Goal: Find specific page/section: Find specific page/section

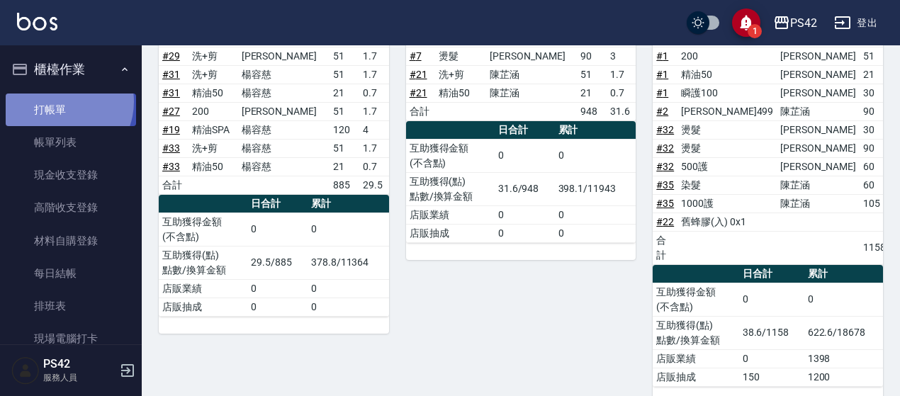
click at [58, 101] on link "打帳單" at bounding box center [71, 110] width 130 height 33
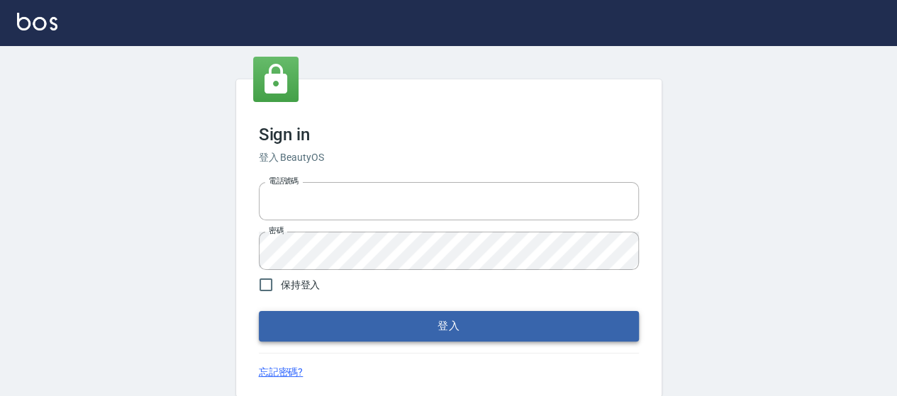
type input "0426657169"
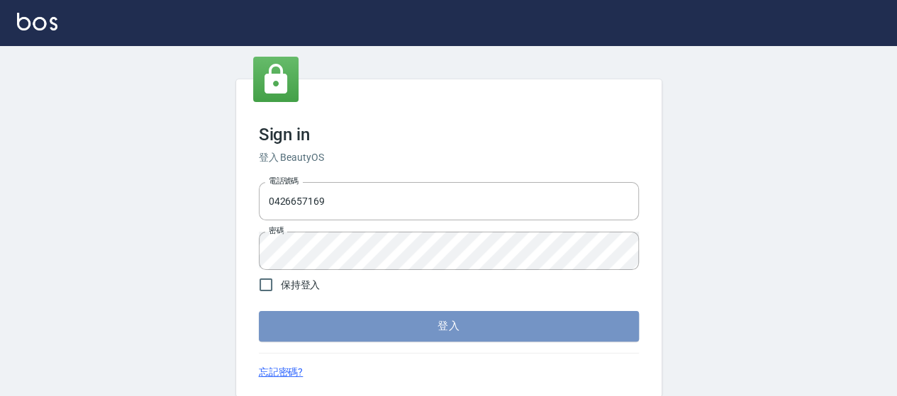
click at [404, 313] on button "登入" at bounding box center [449, 326] width 380 height 30
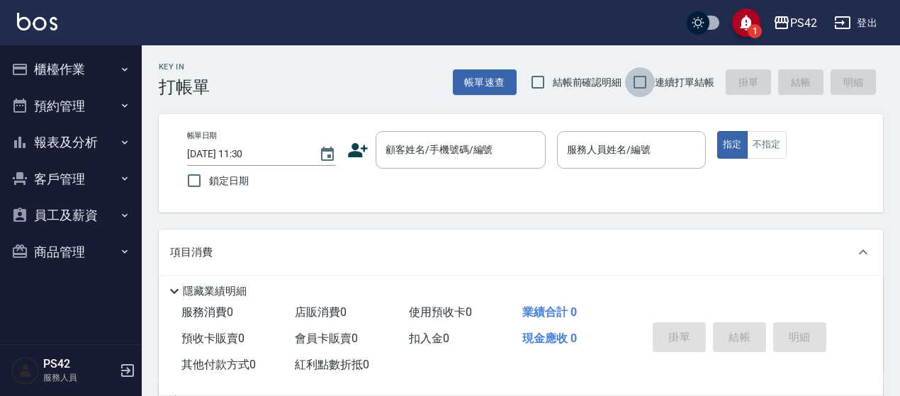
click at [654, 76] on input "連續打單結帳" at bounding box center [640, 82] width 30 height 30
checkbox input "true"
click at [71, 77] on button "櫃檯作業" at bounding box center [71, 69] width 130 height 37
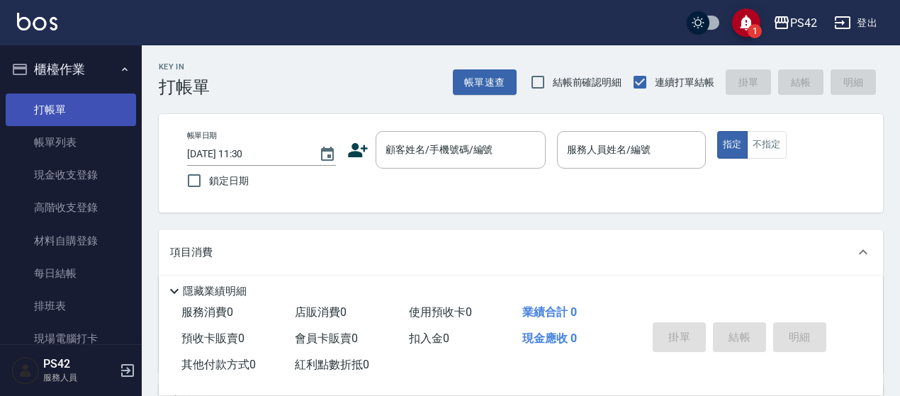
click at [80, 111] on link "打帳單" at bounding box center [71, 110] width 130 height 33
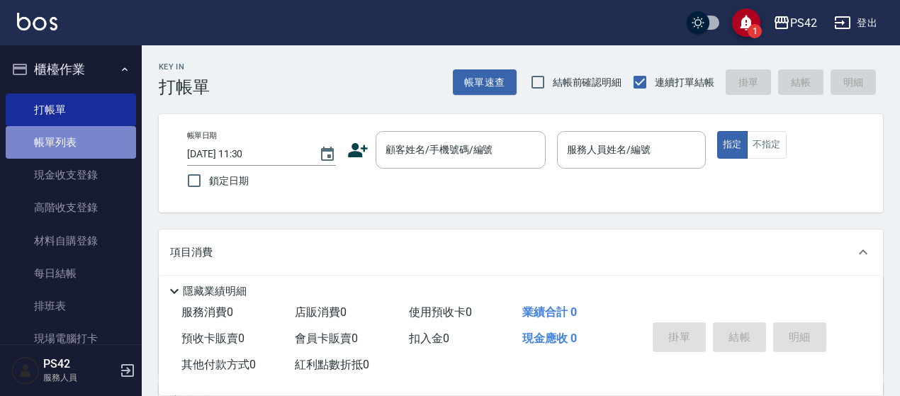
click at [111, 142] on link "帳單列表" at bounding box center [71, 142] width 130 height 33
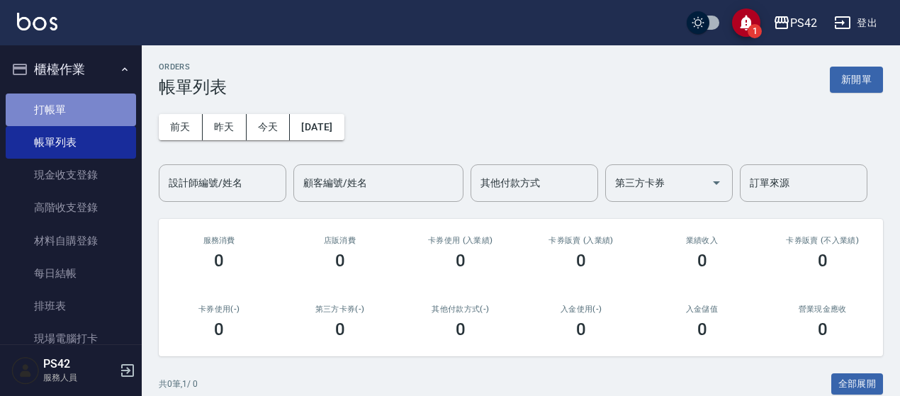
click at [105, 97] on link "打帳單" at bounding box center [71, 110] width 130 height 33
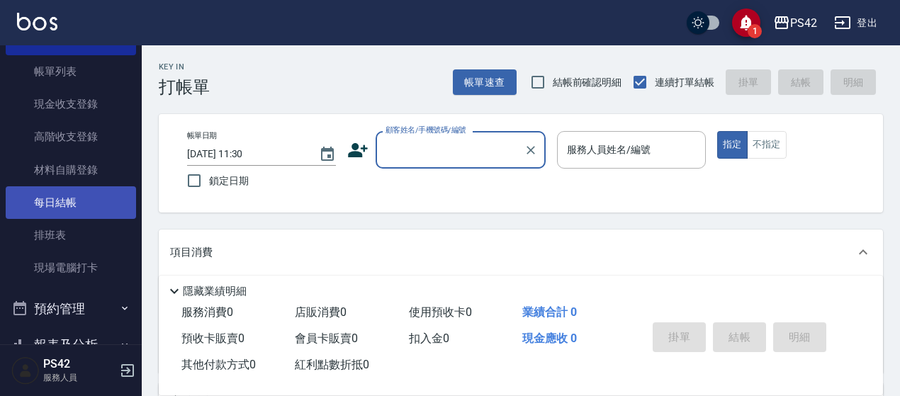
scroll to position [215, 0]
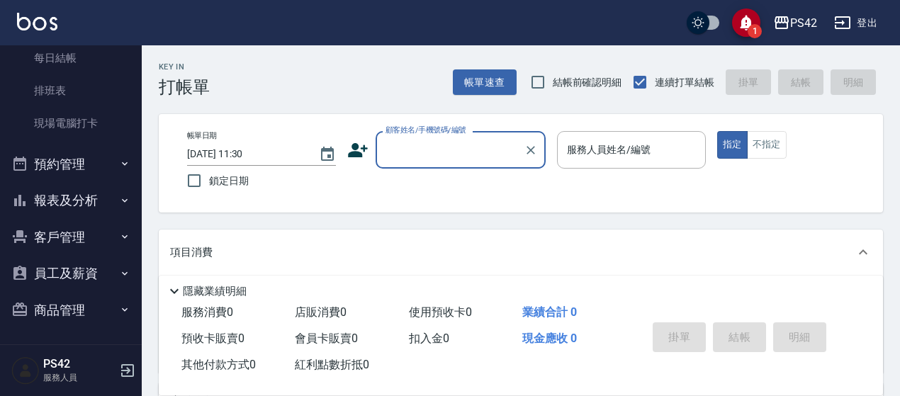
click at [93, 193] on button "報表及分析" at bounding box center [71, 200] width 130 height 37
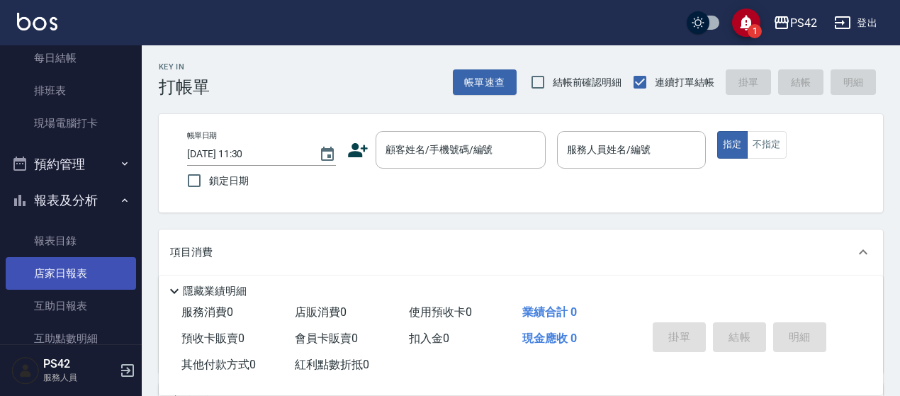
click at [89, 281] on link "店家日報表" at bounding box center [71, 273] width 130 height 33
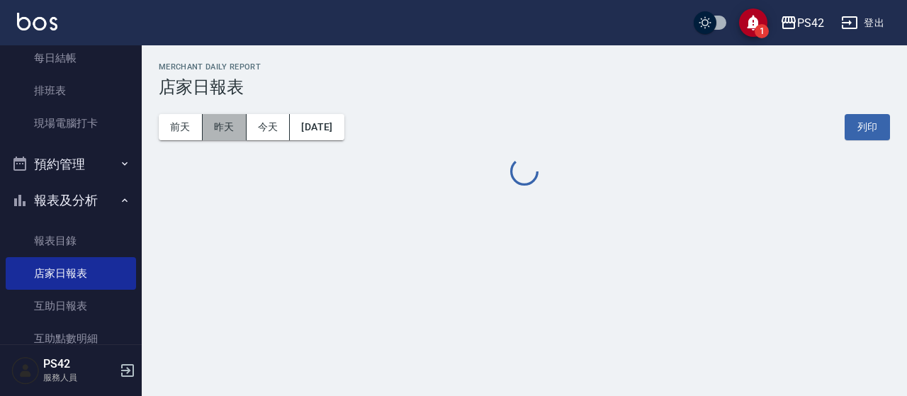
click at [232, 128] on button "昨天" at bounding box center [225, 127] width 44 height 26
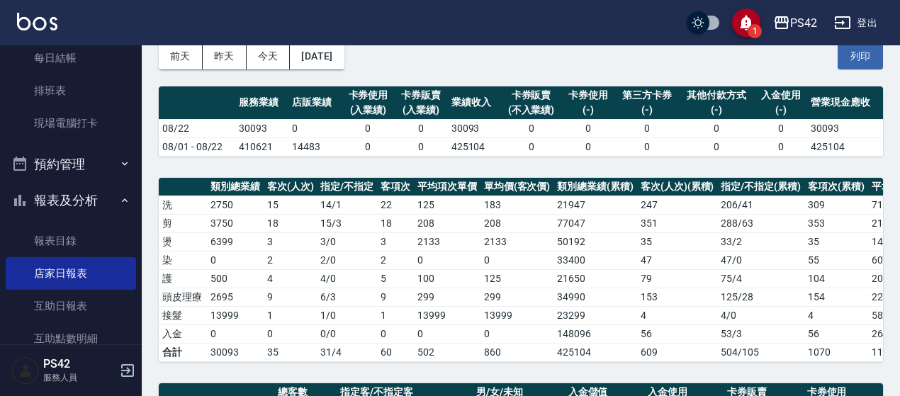
scroll to position [489, 0]
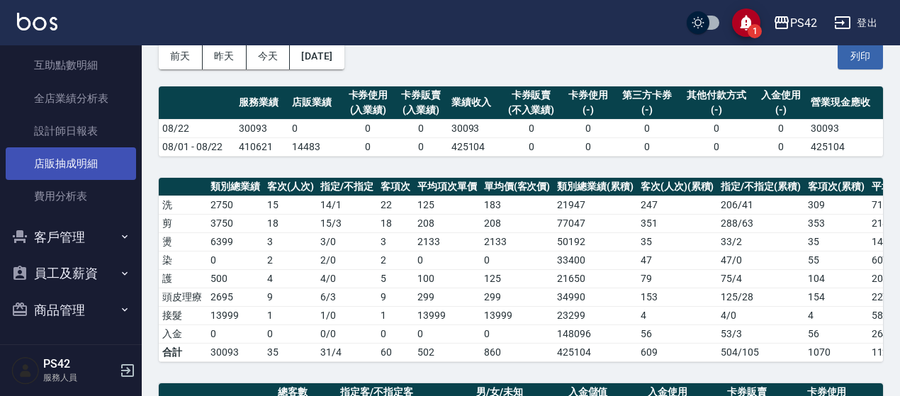
click at [88, 159] on link "店販抽成明細" at bounding box center [71, 163] width 130 height 33
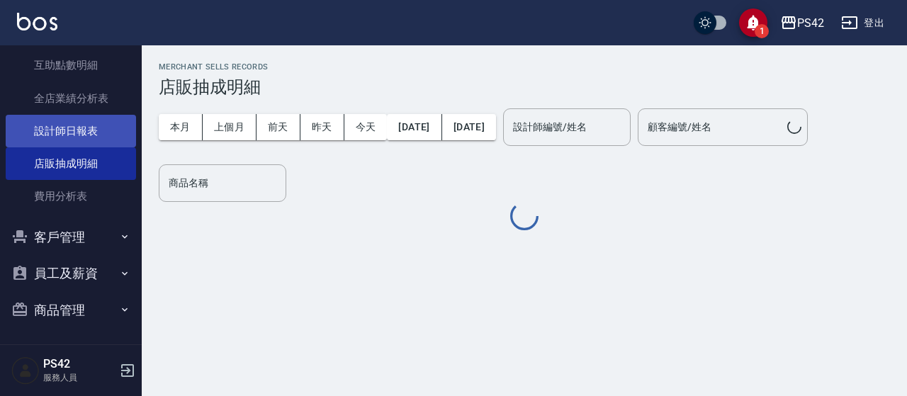
click at [94, 142] on link "設計師日報表" at bounding box center [71, 131] width 130 height 33
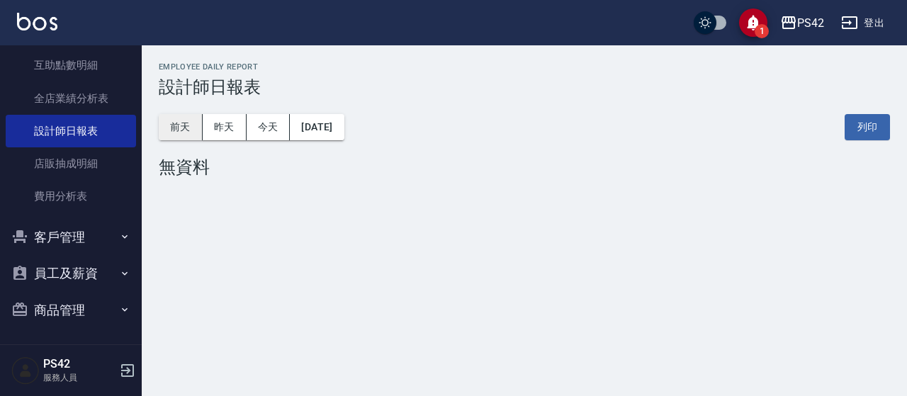
click at [192, 130] on button "前天" at bounding box center [181, 127] width 44 height 26
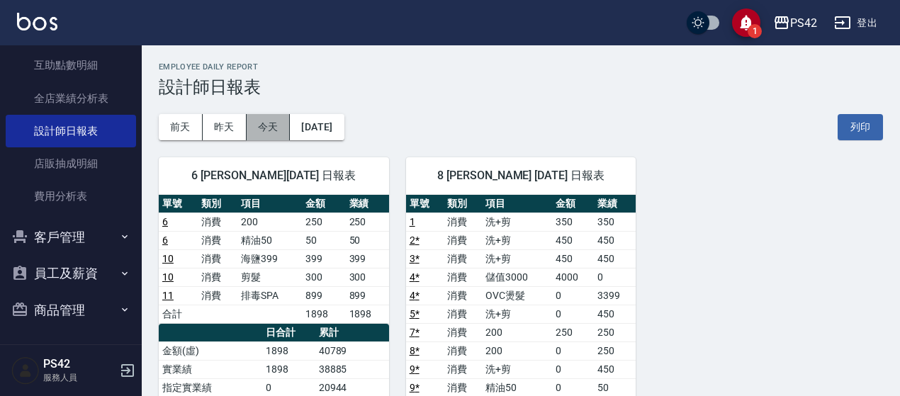
click at [274, 125] on button "今天" at bounding box center [269, 127] width 44 height 26
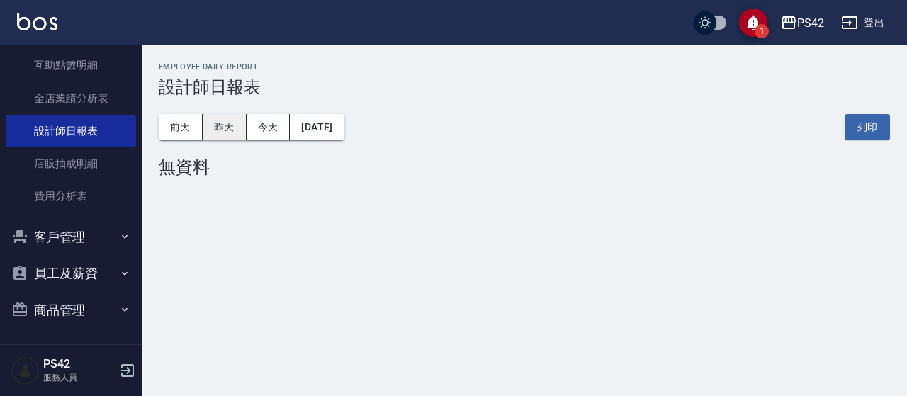
click at [230, 126] on button "昨天" at bounding box center [225, 127] width 44 height 26
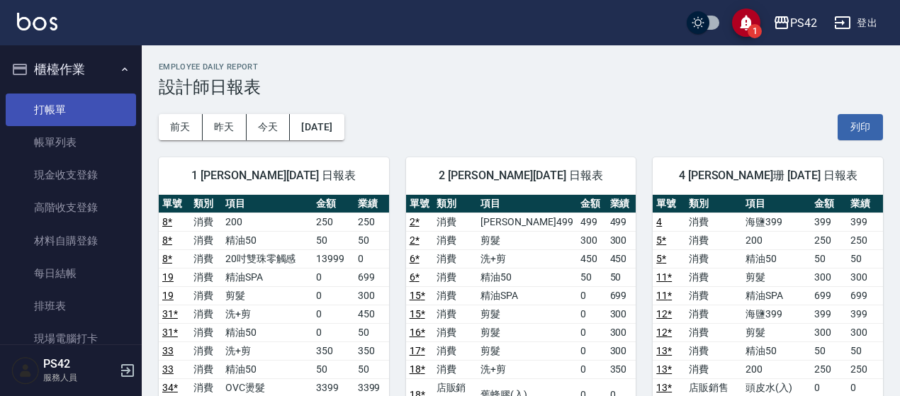
click at [47, 106] on link "打帳單" at bounding box center [71, 110] width 130 height 33
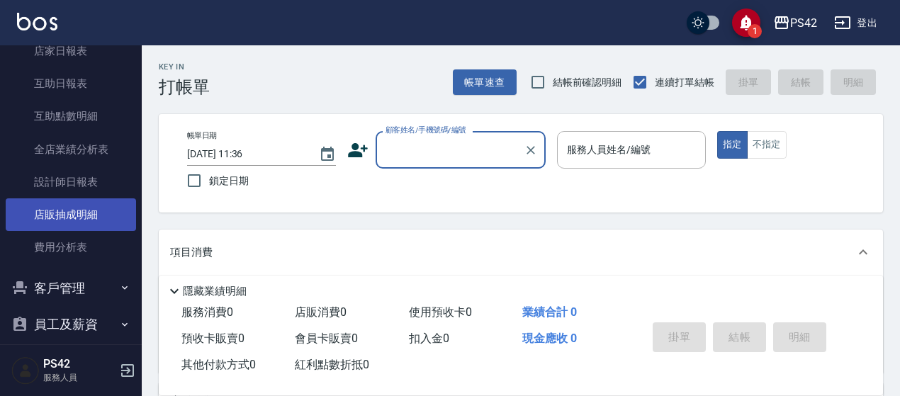
scroll to position [489, 0]
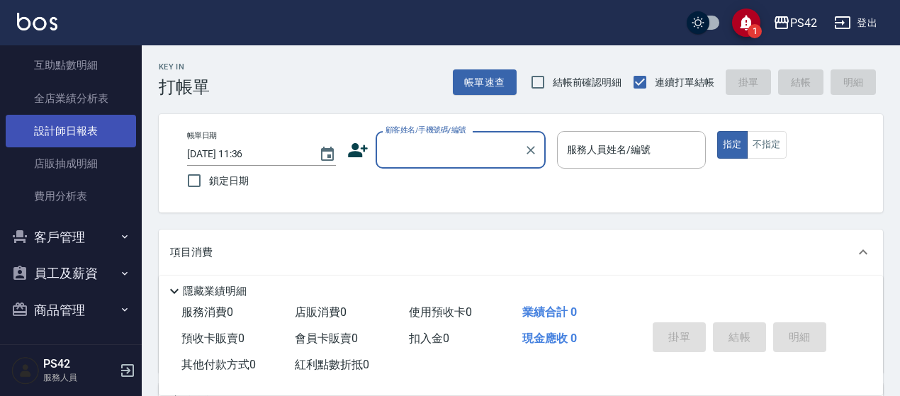
click at [72, 142] on link "設計師日報表" at bounding box center [71, 131] width 130 height 33
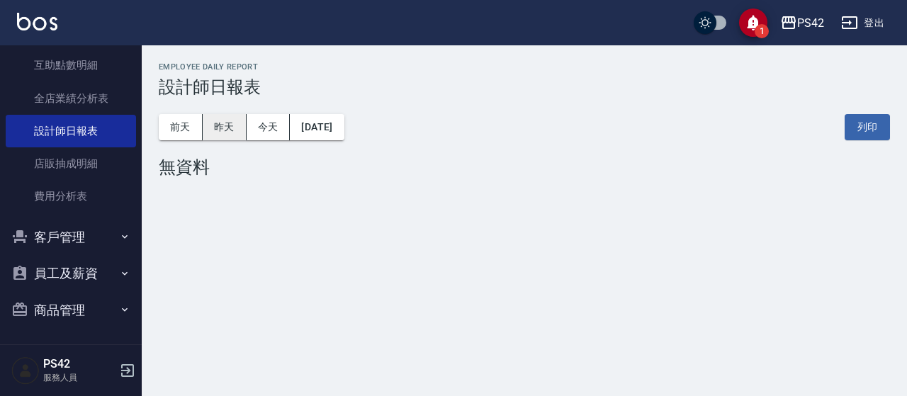
click at [219, 123] on button "昨天" at bounding box center [225, 127] width 44 height 26
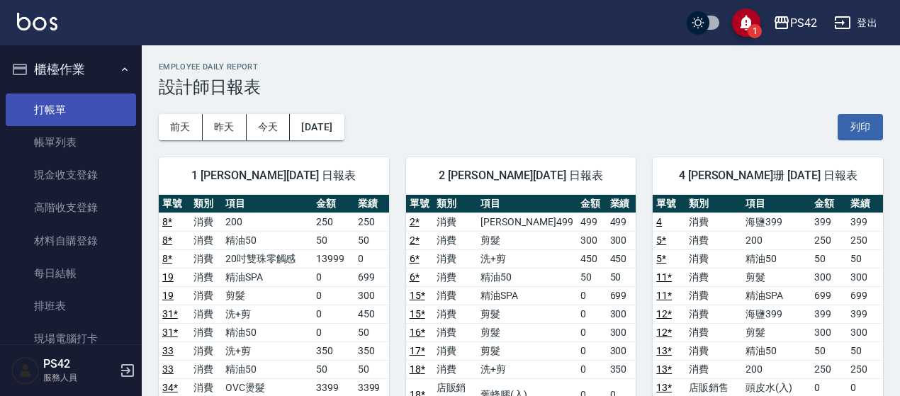
click at [53, 108] on link "打帳單" at bounding box center [71, 110] width 130 height 33
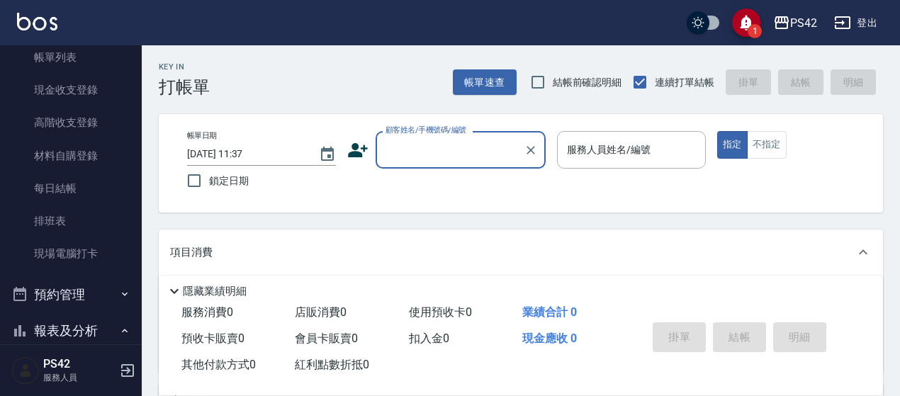
scroll to position [284, 0]
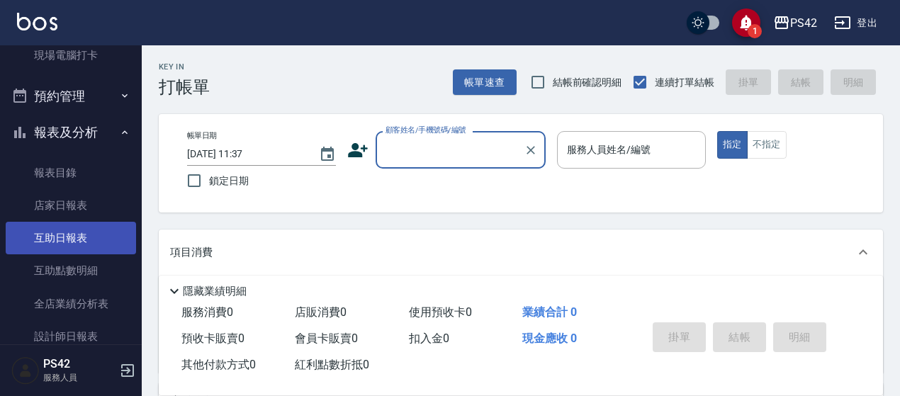
click at [81, 242] on link "互助日報表" at bounding box center [71, 238] width 130 height 33
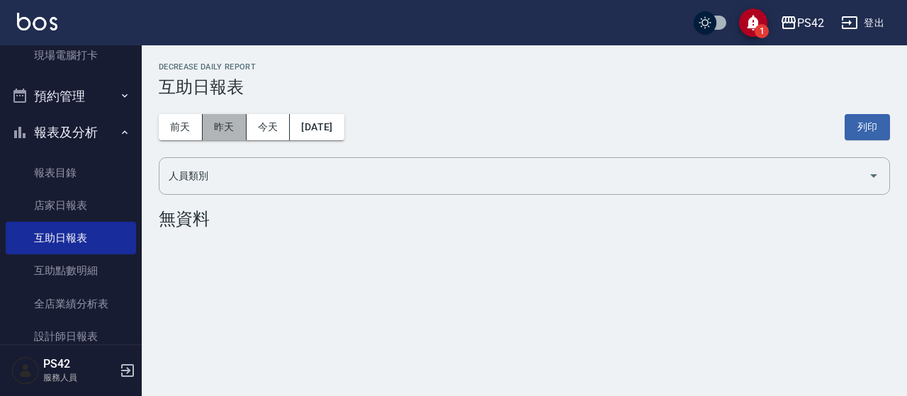
click at [211, 118] on button "昨天" at bounding box center [225, 127] width 44 height 26
